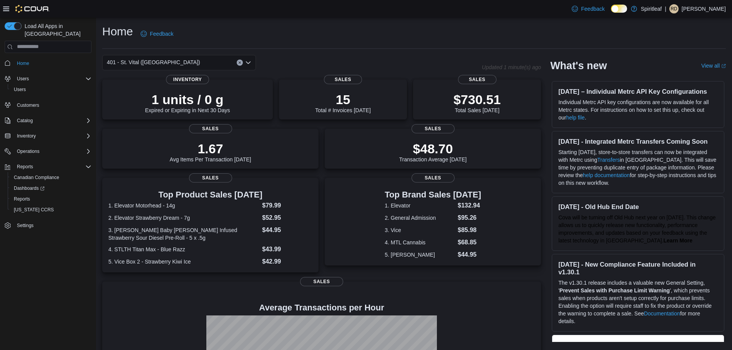
click at [241, 64] on button "Clear input" at bounding box center [240, 63] width 6 height 6
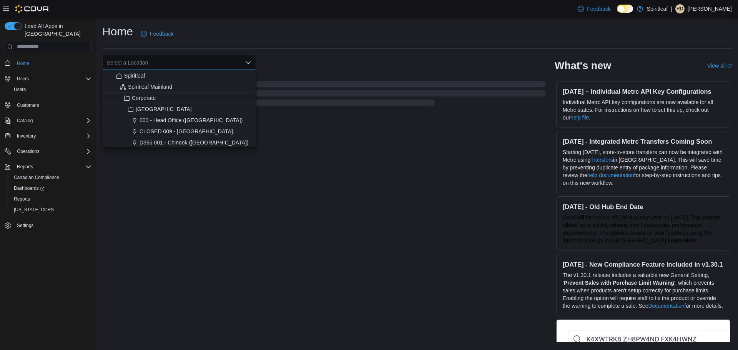
click at [226, 61] on div "Select a Location" at bounding box center [179, 62] width 154 height 15
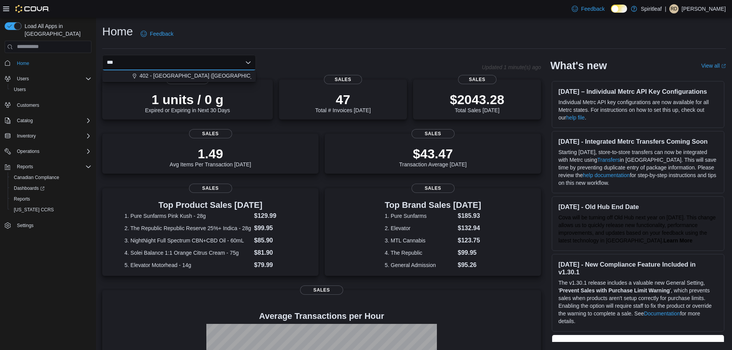
type input "***"
click at [217, 68] on div "***" at bounding box center [179, 62] width 154 height 15
click at [202, 75] on span "402 - Polo Park (Winnipeg)" at bounding box center [204, 76] width 131 height 8
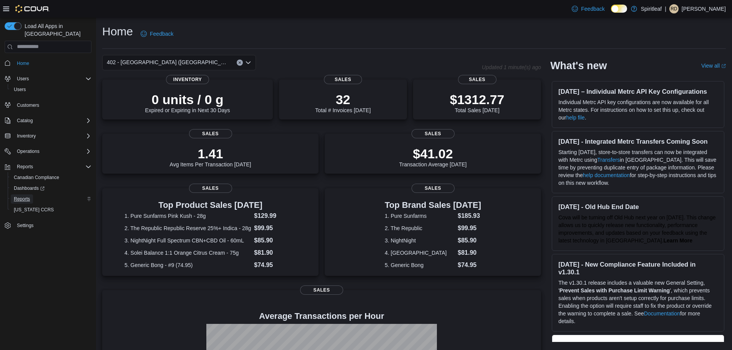
click at [28, 196] on span "Reports" at bounding box center [22, 199] width 16 height 6
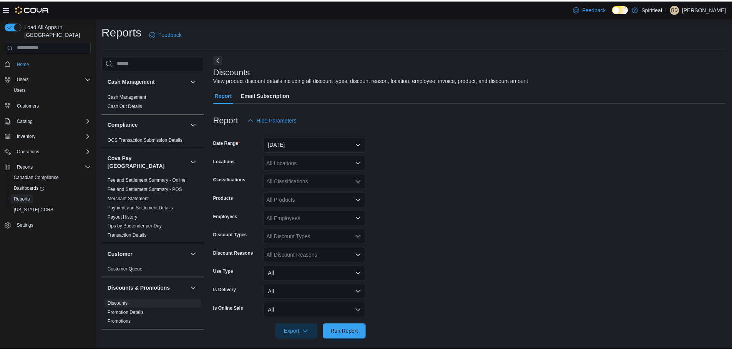
scroll to position [5, 0]
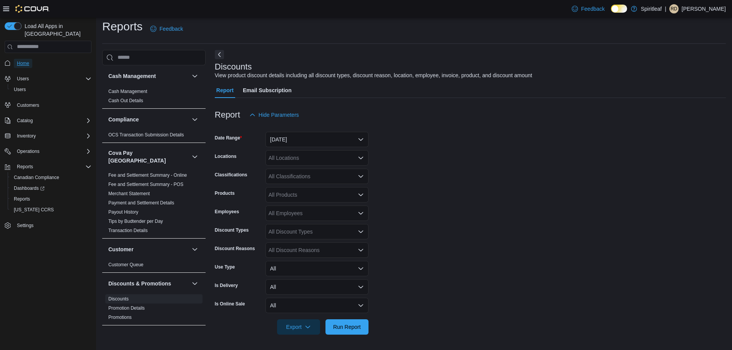
click at [29, 59] on link "Home" at bounding box center [23, 63] width 18 height 9
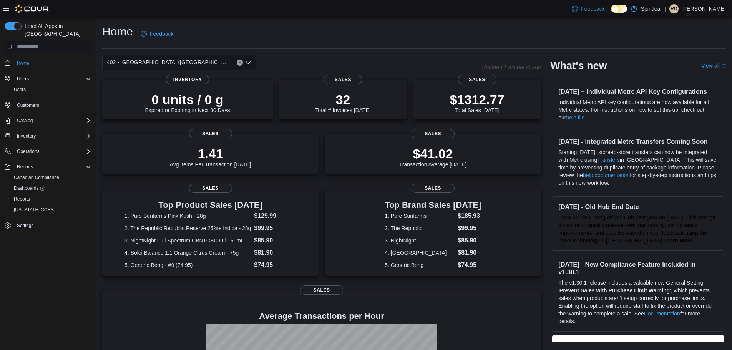
click at [238, 64] on button "Clear input" at bounding box center [240, 63] width 6 height 6
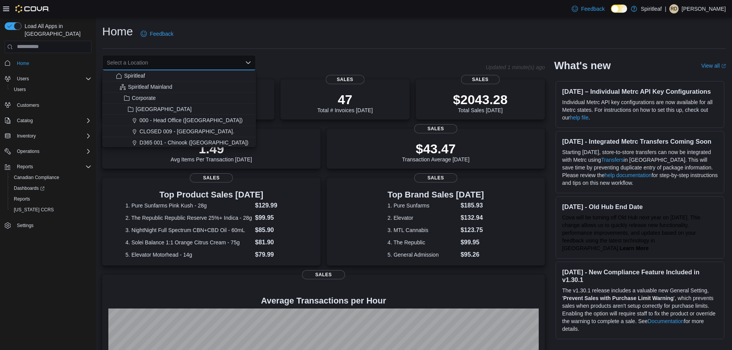
click at [284, 37] on div "Home Feedback" at bounding box center [414, 34] width 624 height 20
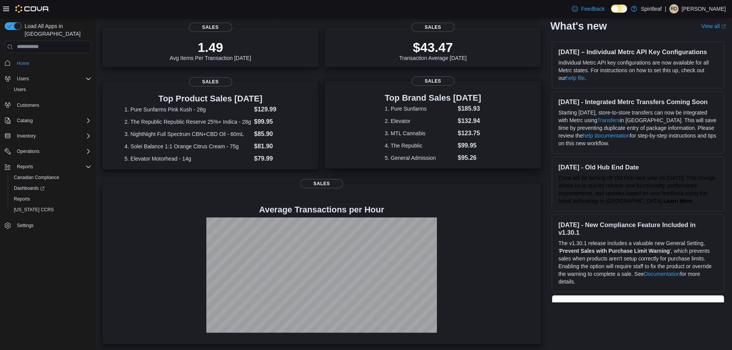
scroll to position [107, 0]
click at [23, 196] on span "Reports" at bounding box center [22, 199] width 16 height 6
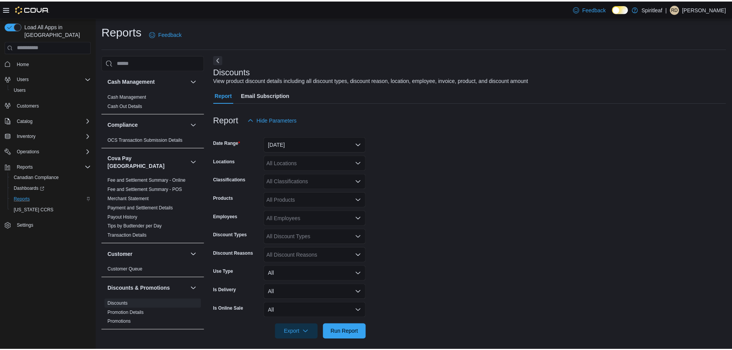
scroll to position [5, 0]
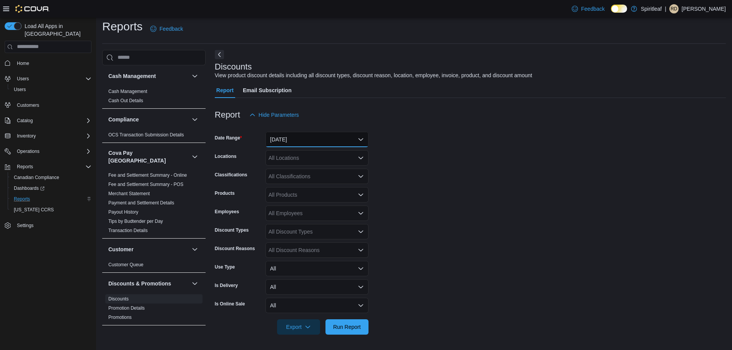
click at [289, 136] on button "Yesterday" at bounding box center [317, 139] width 103 height 15
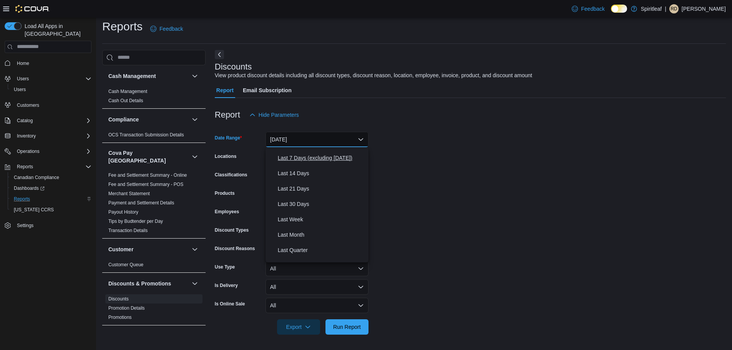
scroll to position [115, 0]
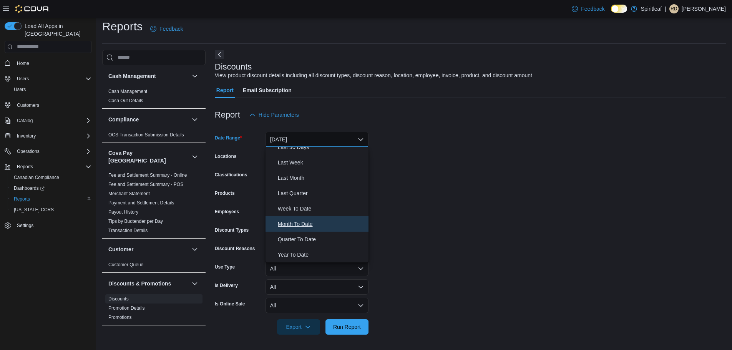
click at [304, 227] on span "Month To Date" at bounding box center [322, 223] width 88 height 9
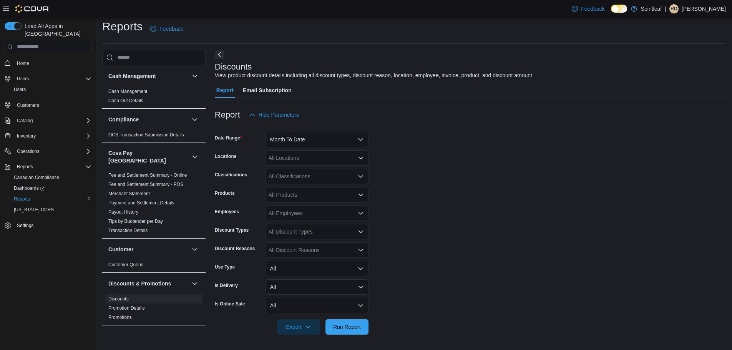
click at [497, 237] on form "Date Range Month To Date Locations All Locations Classifications All Classifica…" at bounding box center [470, 229] width 511 height 212
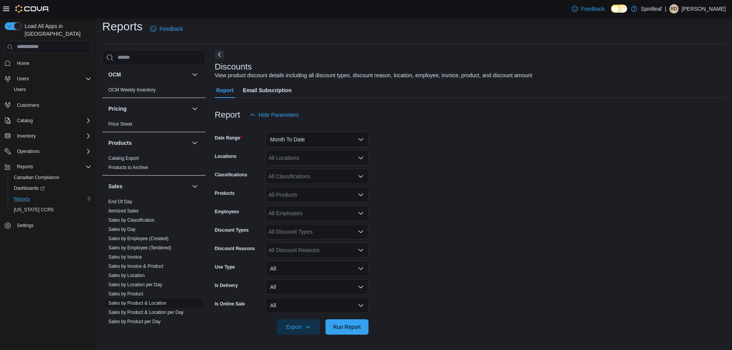
scroll to position [500, 0]
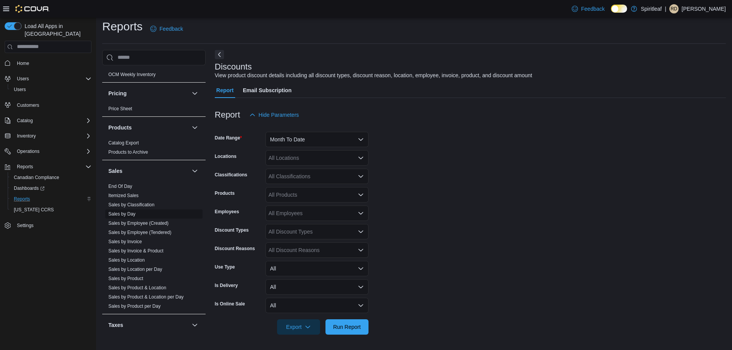
click at [132, 211] on link "Sales by Day" at bounding box center [121, 213] width 27 height 5
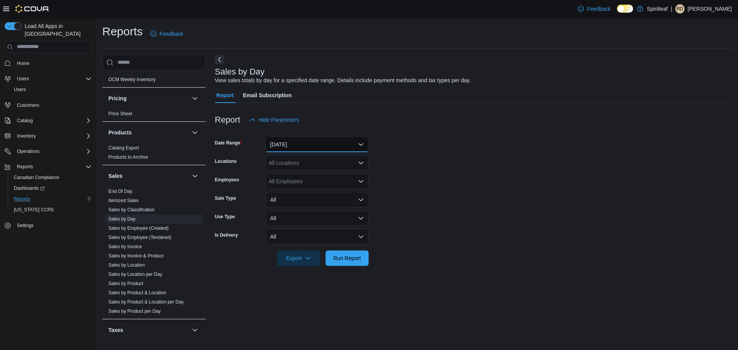
click at [317, 141] on button "Yesterday" at bounding box center [317, 144] width 103 height 15
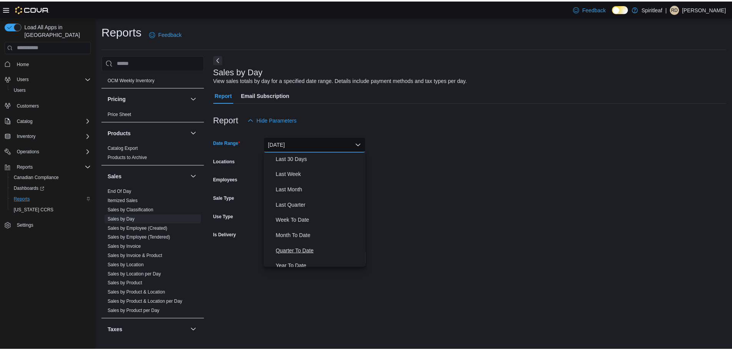
scroll to position [115, 0]
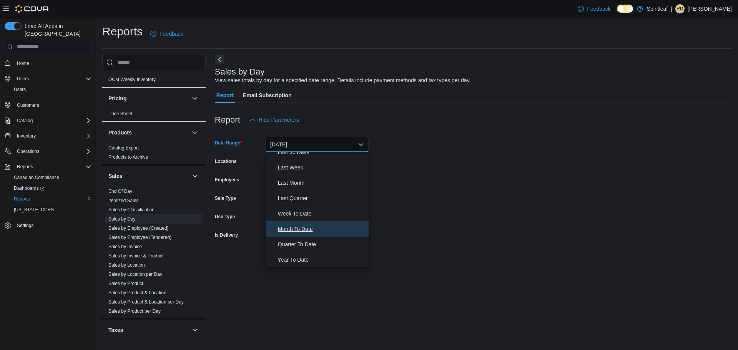
click at [315, 225] on span "Month To Date" at bounding box center [322, 228] width 88 height 9
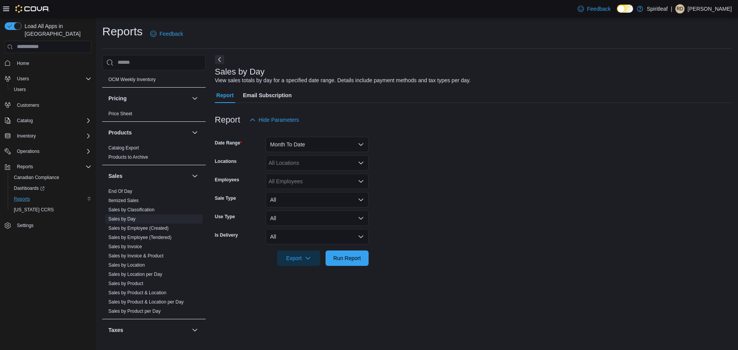
click at [498, 233] on form "Date Range Month To Date Locations All Locations Employees All Employees Sale T…" at bounding box center [473, 197] width 517 height 138
click at [354, 257] on span "Run Report" at bounding box center [347, 258] width 28 height 8
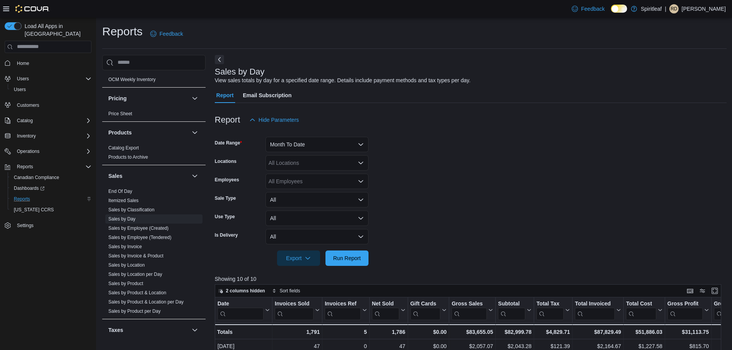
click at [535, 228] on form "Date Range Month To Date Locations All Locations Employees All Employees Sale T…" at bounding box center [471, 197] width 512 height 138
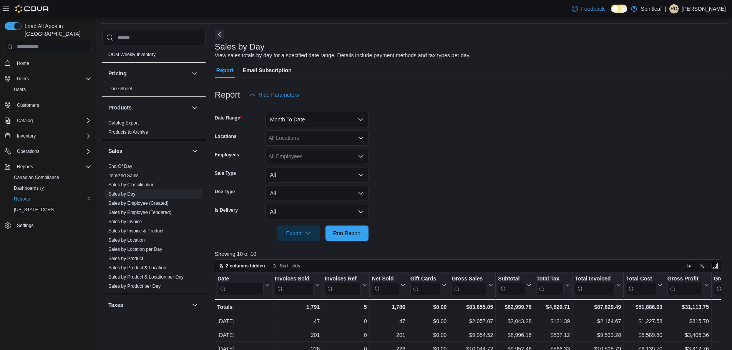
scroll to position [38, 0]
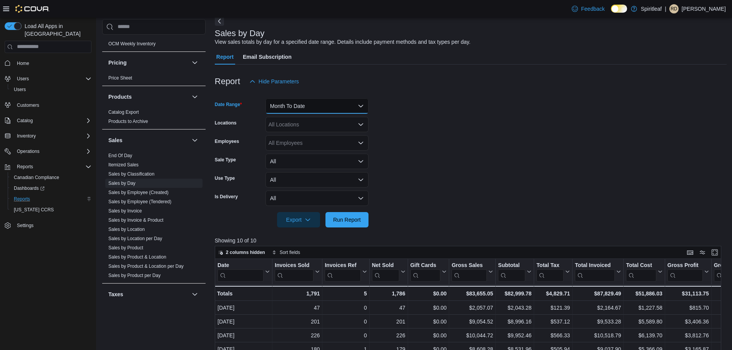
click at [310, 110] on button "Month To Date" at bounding box center [317, 105] width 103 height 15
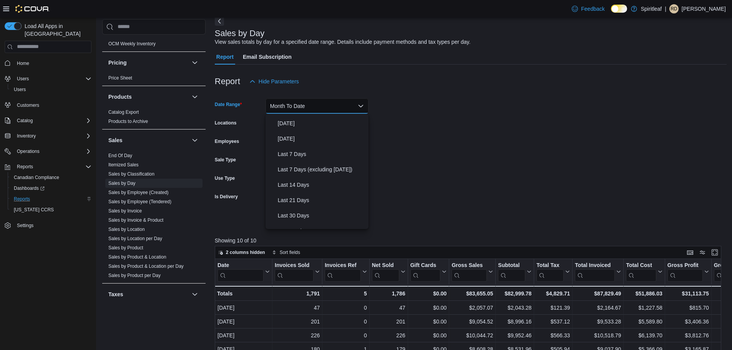
scroll to position [0, 0]
drag, startPoint x: 488, startPoint y: 130, endPoint x: 484, endPoint y: 128, distance: 5.2
click at [486, 128] on form "Date Range Month To Date Locations All Locations Employees All Employees Sale T…" at bounding box center [471, 158] width 512 height 138
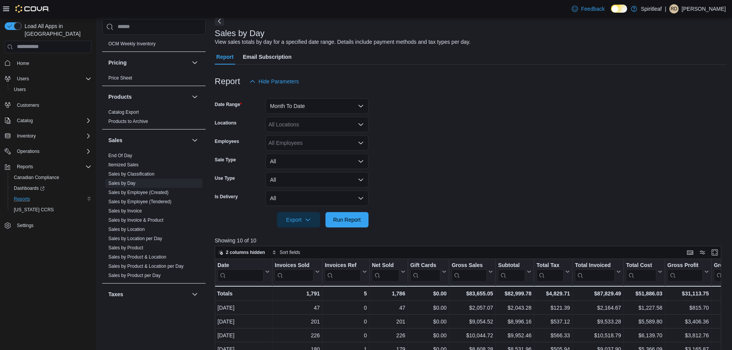
click at [313, 128] on div "All Locations" at bounding box center [317, 124] width 103 height 15
type input "***"
click at [328, 132] on button "401 - St. Vital (Winnipeg)" at bounding box center [317, 137] width 103 height 11
drag, startPoint x: 550, startPoint y: 178, endPoint x: 335, endPoint y: 230, distance: 220.6
click at [539, 181] on form "Date Range Month To Date Locations 401 - St. Vital (Winnipeg) Employees All Emp…" at bounding box center [471, 158] width 512 height 138
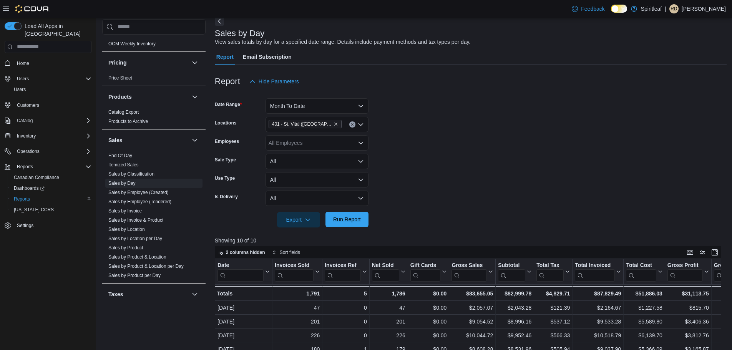
click at [346, 223] on span "Run Report" at bounding box center [347, 220] width 28 height 8
click at [282, 104] on button "Month To Date" at bounding box center [317, 105] width 103 height 15
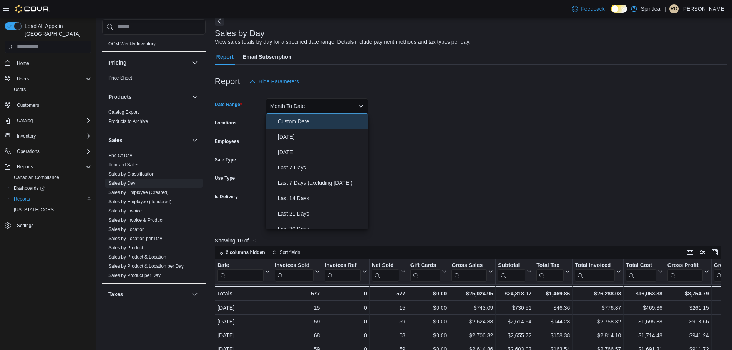
click at [285, 121] on span "Custom Date" at bounding box center [322, 121] width 88 height 9
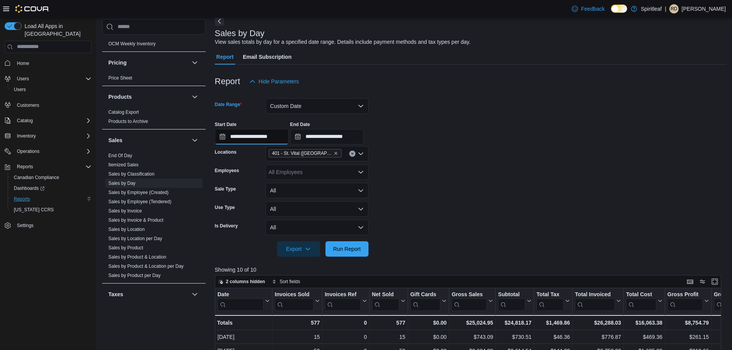
click at [260, 139] on input "**********" at bounding box center [252, 136] width 74 height 15
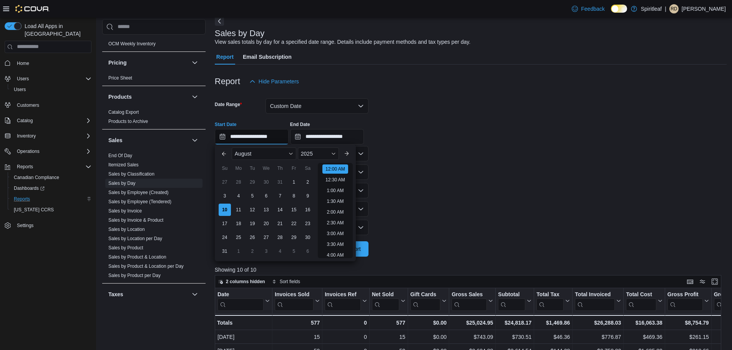
scroll to position [24, 0]
click at [294, 181] on div "1" at bounding box center [293, 181] width 13 height 13
click at [312, 154] on span "2025" at bounding box center [307, 154] width 12 height 6
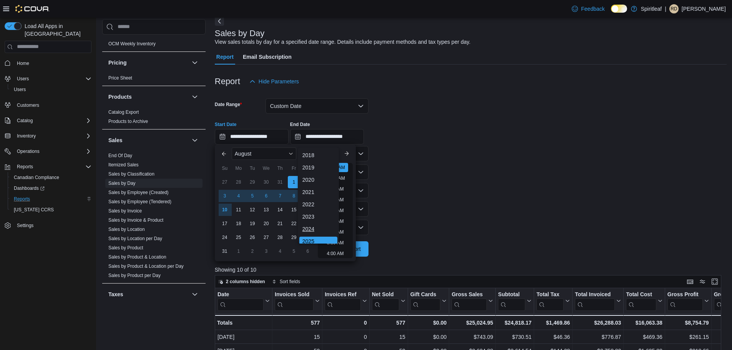
scroll to position [2, 0]
click at [323, 222] on div "2024" at bounding box center [318, 226] width 38 height 9
type input "**********"
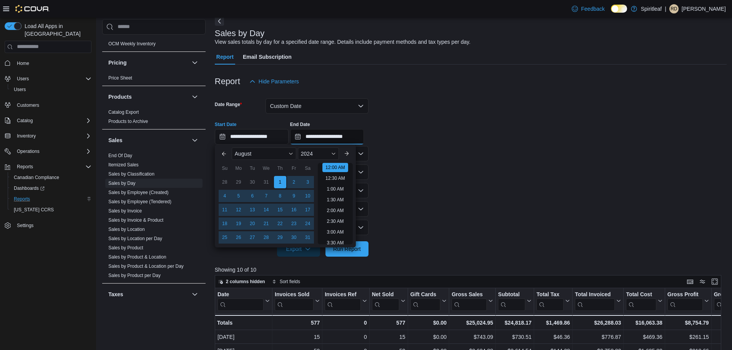
click at [347, 140] on input "**********" at bounding box center [327, 136] width 74 height 15
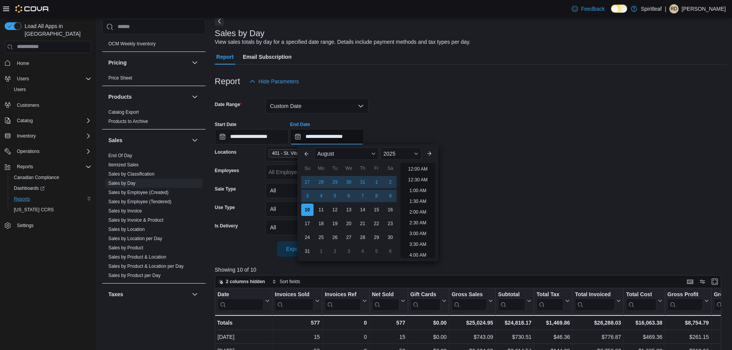
scroll to position [423, 0]
click at [387, 154] on span "2025" at bounding box center [390, 154] width 12 height 6
click at [395, 222] on div "2024" at bounding box center [401, 226] width 38 height 9
click at [377, 201] on div "9" at bounding box center [376, 195] width 13 height 13
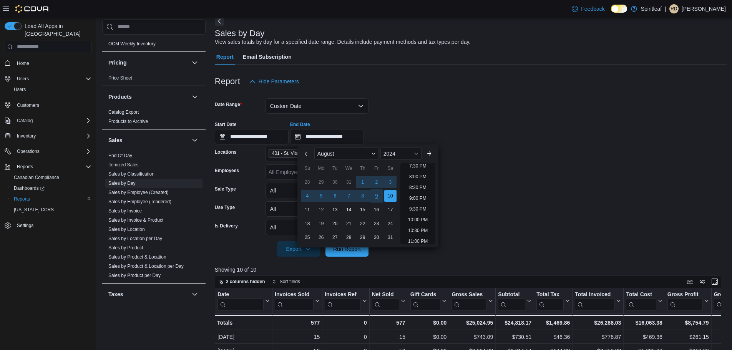
type input "**********"
click at [509, 112] on form "**********" at bounding box center [471, 173] width 512 height 168
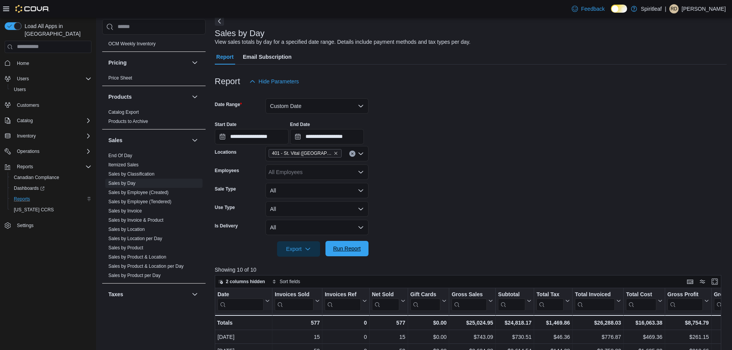
click at [357, 247] on span "Run Report" at bounding box center [347, 249] width 28 height 8
click at [318, 105] on button "Custom Date" at bounding box center [317, 105] width 103 height 15
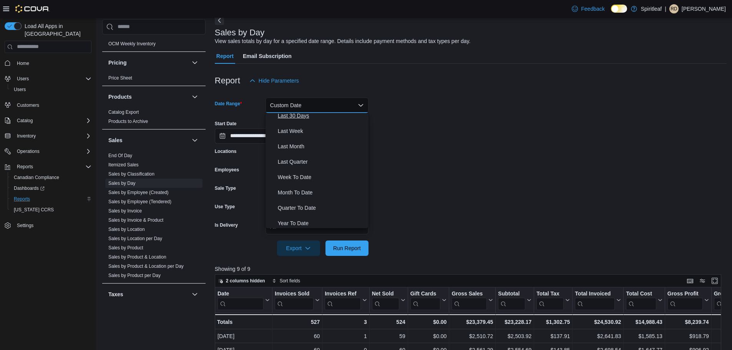
scroll to position [115, 0]
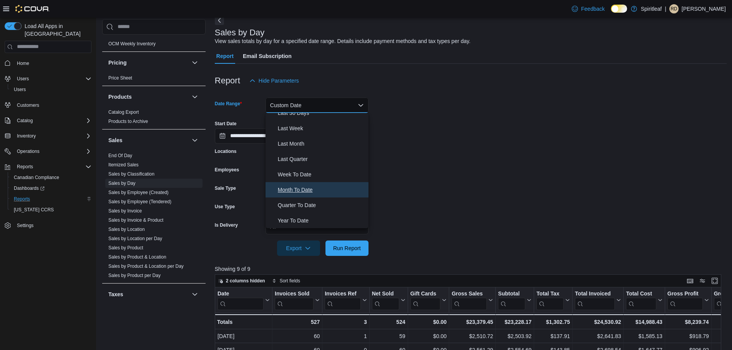
click at [305, 194] on span "Month To Date" at bounding box center [322, 189] width 88 height 9
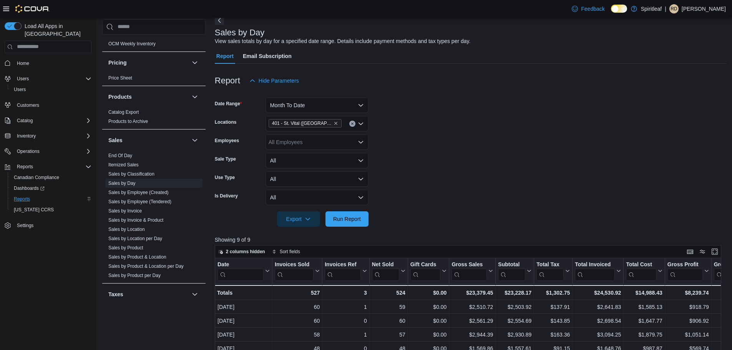
click at [531, 186] on form "Date Range Month To Date Locations 401 - St. Vital (Winnipeg) Employees All Emp…" at bounding box center [471, 157] width 512 height 138
click at [355, 219] on span "Run Report" at bounding box center [347, 219] width 28 height 8
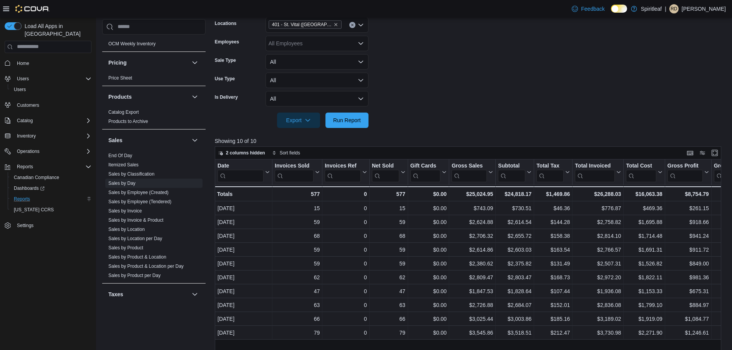
scroll to position [139, 0]
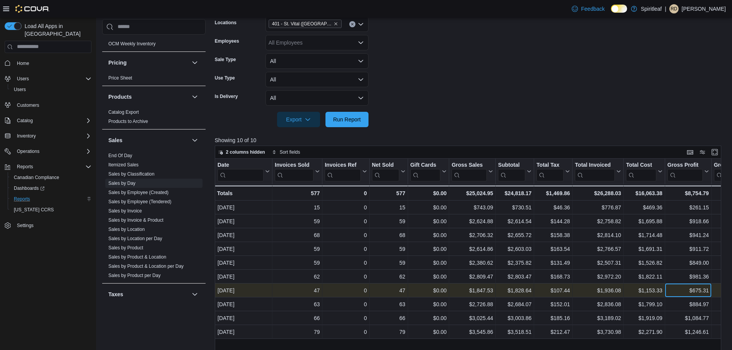
click at [701, 294] on div "$675.31" at bounding box center [688, 290] width 42 height 9
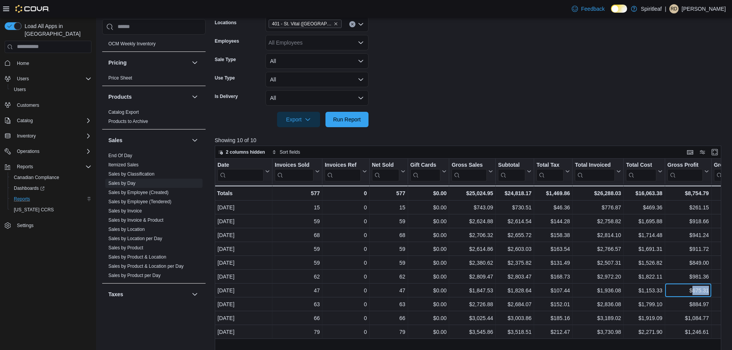
scroll to position [138, 0]
click at [677, 92] on form "Date Range Month To Date Locations 401 - St. Vital (Winnipeg) Employees All Emp…" at bounding box center [471, 59] width 512 height 138
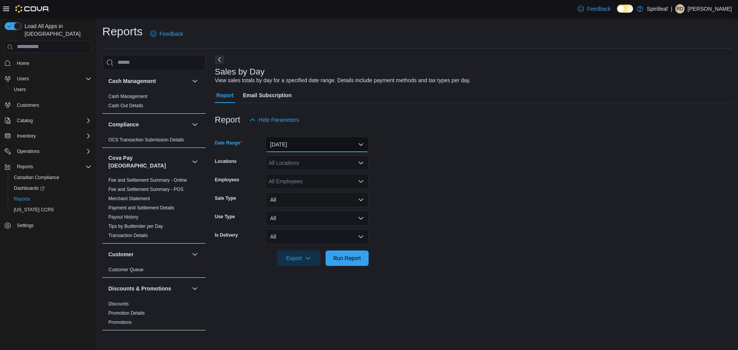
click at [325, 140] on button "Yesterday" at bounding box center [317, 144] width 103 height 15
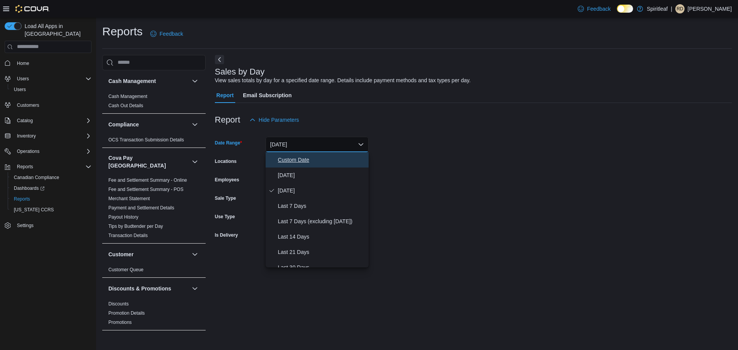
click at [303, 152] on button "Custom Date" at bounding box center [317, 159] width 103 height 15
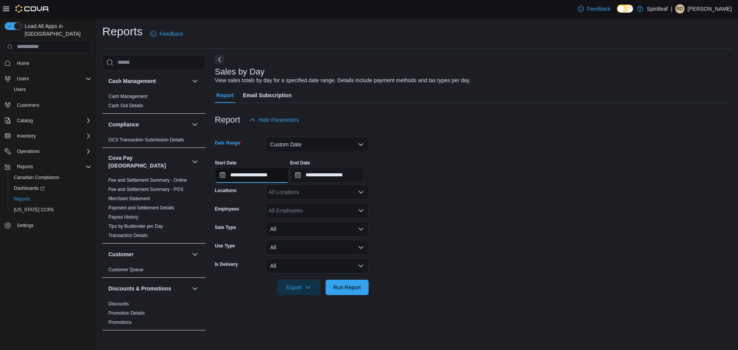
click at [271, 170] on input "**********" at bounding box center [252, 175] width 74 height 15
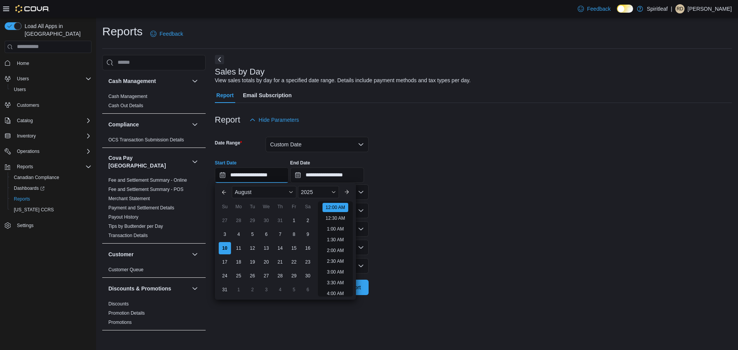
scroll to position [24, 0]
click at [310, 194] on span "2025" at bounding box center [307, 192] width 12 height 6
click at [314, 260] on div "You are focused on a year selector menu. Use the up and down arrows to select a…" at bounding box center [318, 278] width 41 height 188
click at [315, 262] on div "2024" at bounding box center [318, 265] width 38 height 9
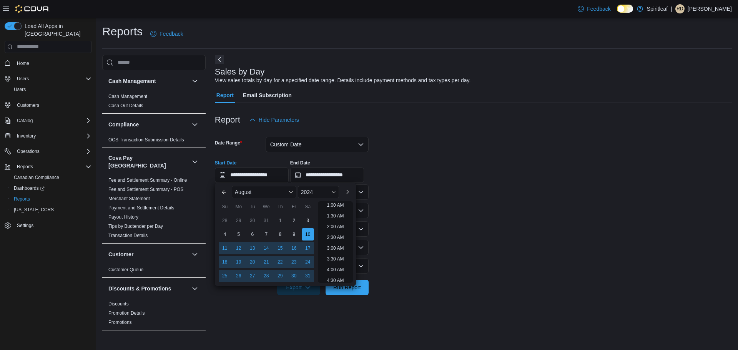
scroll to position [2, 0]
click at [282, 219] on div "1" at bounding box center [279, 220] width 13 height 13
type input "**********"
click at [344, 178] on input "**********" at bounding box center [327, 175] width 74 height 15
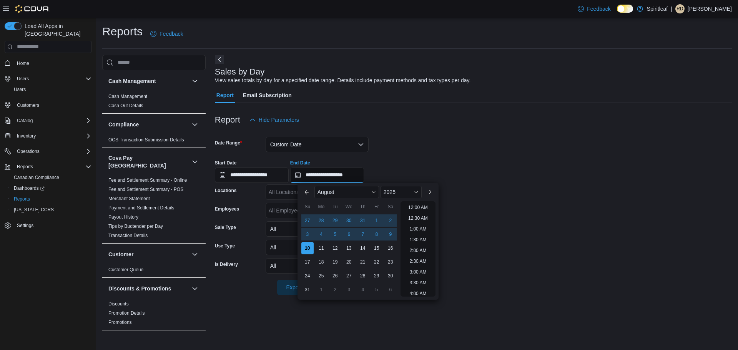
scroll to position [423, 0]
click at [395, 194] on span "2025" at bounding box center [390, 192] width 12 height 6
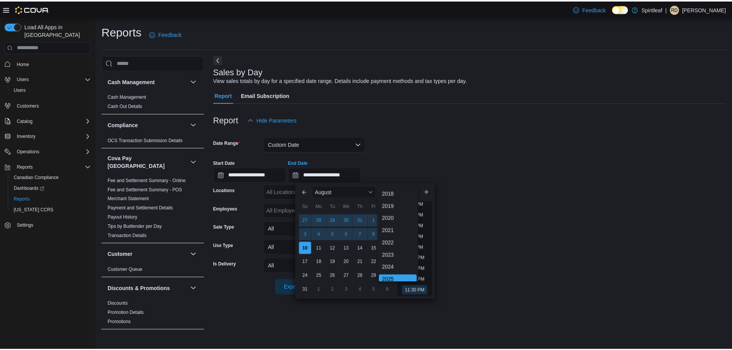
scroll to position [2, 0]
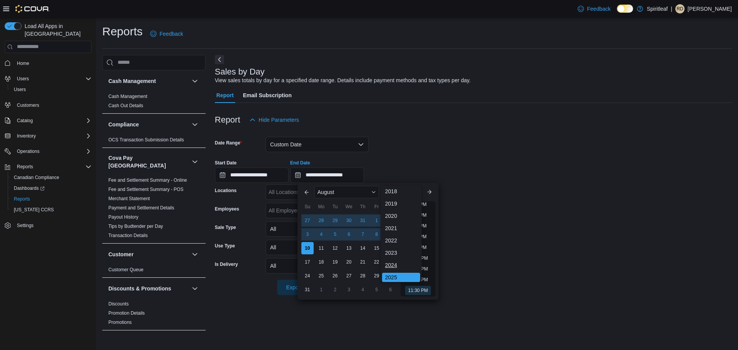
click at [398, 262] on div "2024" at bounding box center [401, 265] width 38 height 9
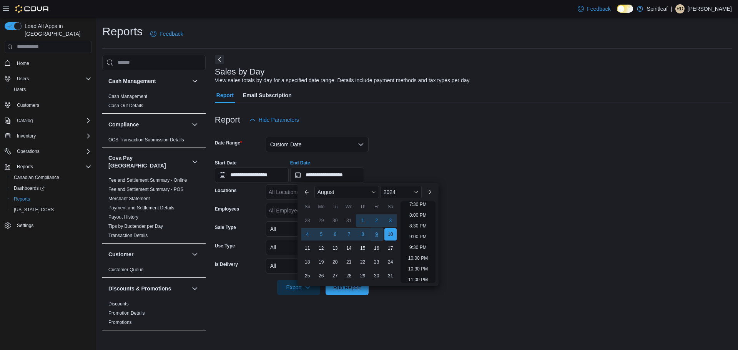
click at [382, 235] on div "9" at bounding box center [376, 233] width 13 height 13
type input "**********"
click at [468, 114] on div "Report Hide Parameters" at bounding box center [473, 119] width 517 height 15
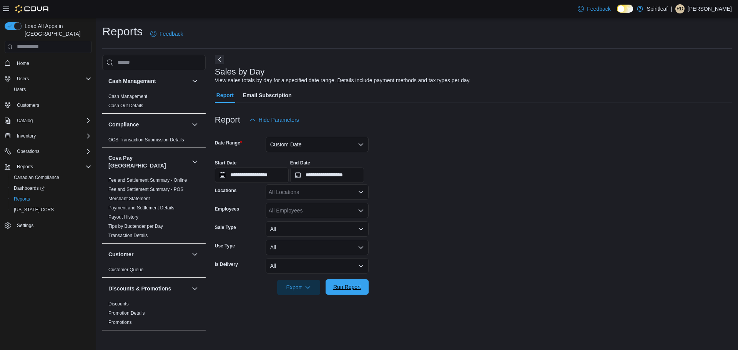
click at [363, 281] on span "Run Report" at bounding box center [347, 286] width 34 height 15
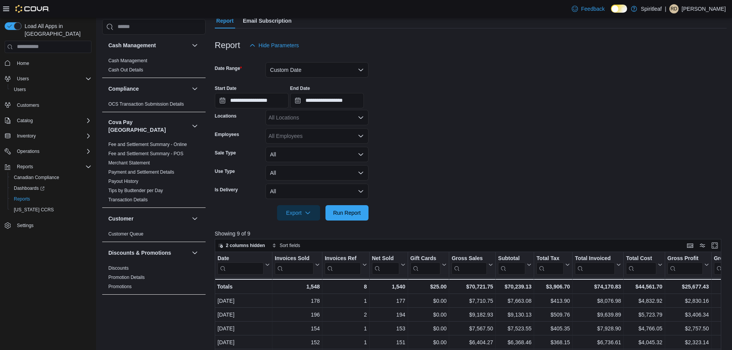
scroll to position [77, 0]
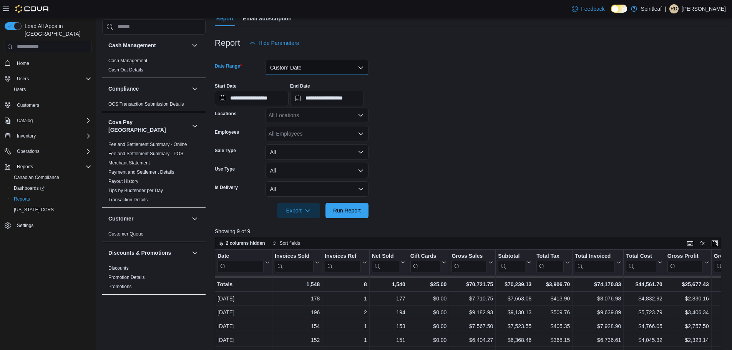
click at [296, 68] on button "Custom Date" at bounding box center [317, 67] width 103 height 15
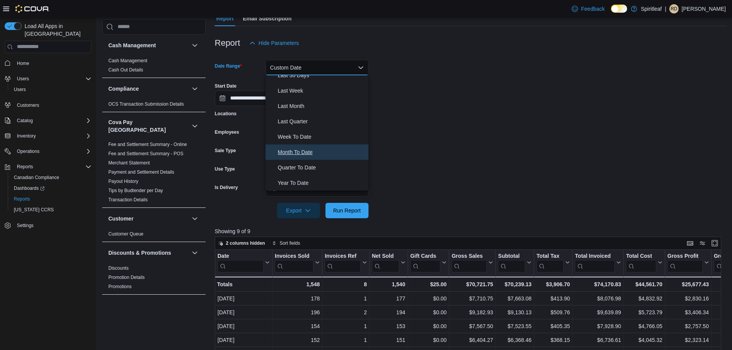
click at [312, 150] on span "Month To Date" at bounding box center [322, 152] width 88 height 9
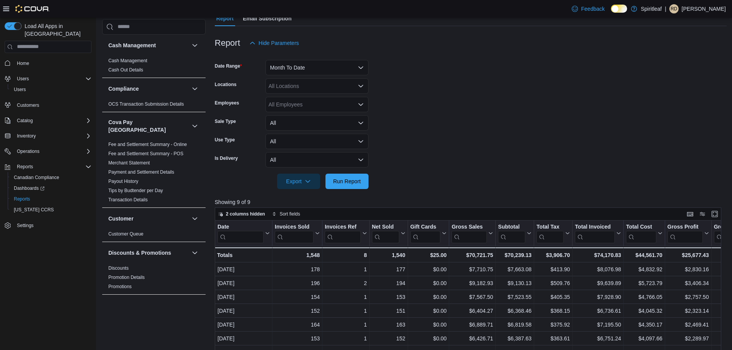
click at [451, 156] on form "Date Range Month To Date Locations All Locations Employees All Employees Sale T…" at bounding box center [471, 120] width 512 height 138
click at [342, 184] on span "Run Report" at bounding box center [347, 181] width 28 height 8
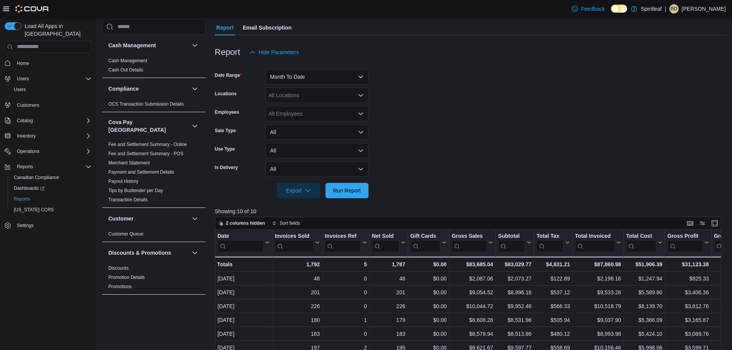
scroll to position [68, 0]
click at [26, 60] on span "Home" at bounding box center [23, 63] width 12 height 9
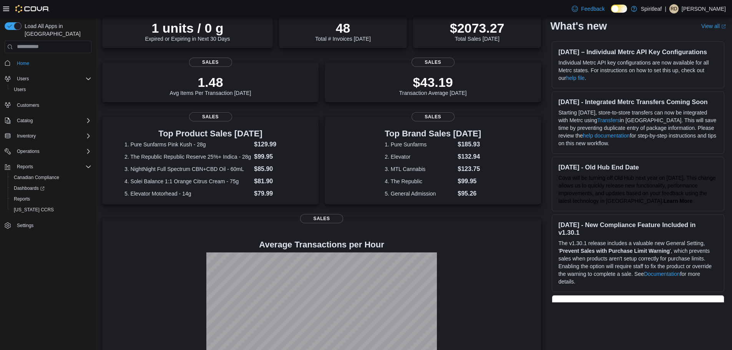
scroll to position [107, 0]
